Goal: Check status: Check status

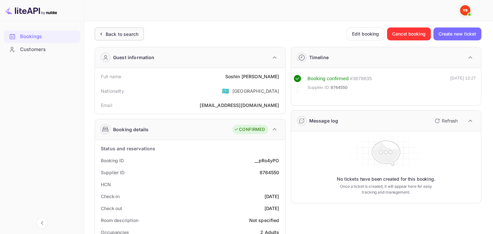
click at [123, 37] on div "Back to search" at bounding box center [122, 34] width 33 height 7
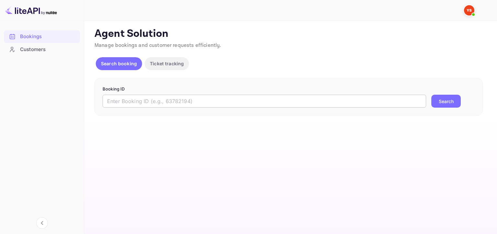
drag, startPoint x: 264, startPoint y: 101, endPoint x: 389, endPoint y: 104, distance: 125.0
click at [264, 101] on input "text" at bounding box center [265, 101] width 324 height 13
paste input "8941029"
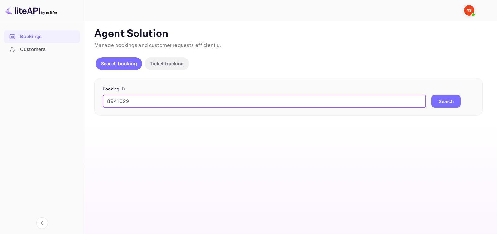
type input "8941029"
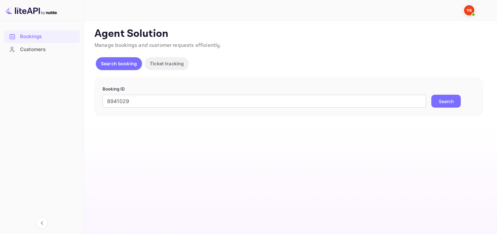
click at [451, 103] on button "Search" at bounding box center [446, 101] width 29 height 13
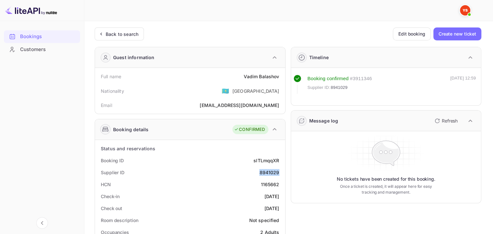
drag, startPoint x: 260, startPoint y: 171, endPoint x: 284, endPoint y: 170, distance: 23.7
copy div "8941029"
